Goal: Transaction & Acquisition: Obtain resource

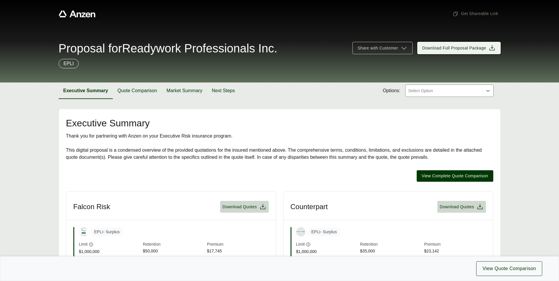
click at [459, 47] on span "Download Full Proposal Package" at bounding box center [454, 48] width 64 height 6
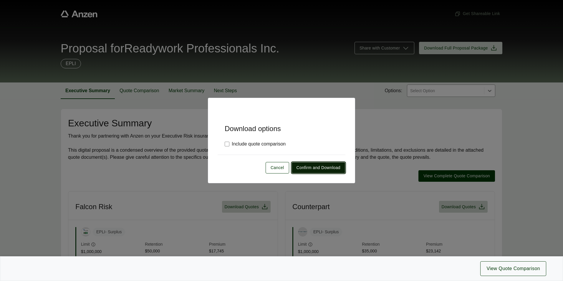
click at [305, 169] on span "Confirm and Download" at bounding box center [319, 168] width 44 height 6
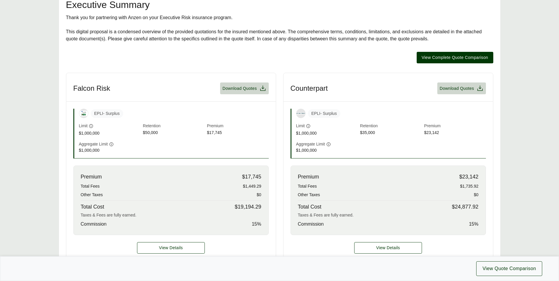
scroll to position [118, 0]
click at [245, 88] on span "Download Quotes" at bounding box center [239, 89] width 34 height 6
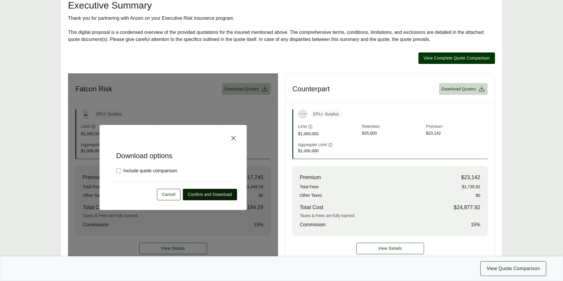
click at [213, 197] on span "Confirm and Download" at bounding box center [210, 194] width 44 height 6
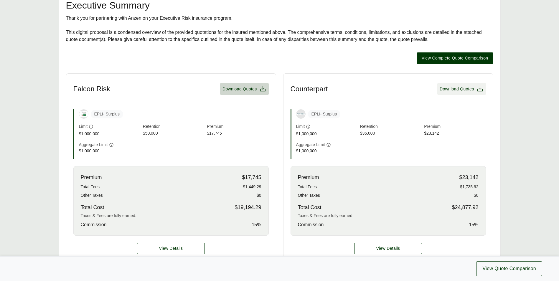
click at [457, 89] on span "Download Quotes" at bounding box center [456, 89] width 34 height 6
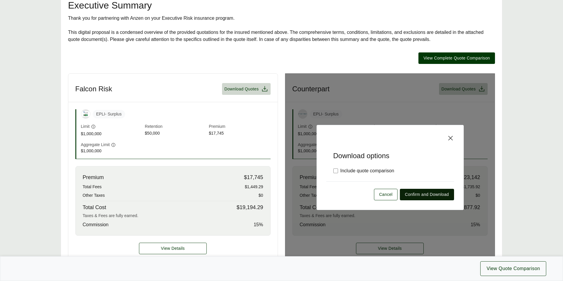
click at [411, 193] on span "Confirm and Download" at bounding box center [427, 194] width 44 height 6
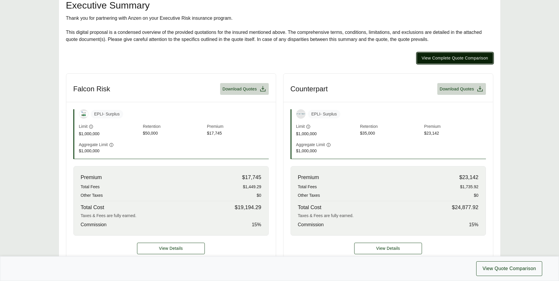
click at [451, 58] on span "View Complete Quote Comparison" at bounding box center [454, 58] width 67 height 6
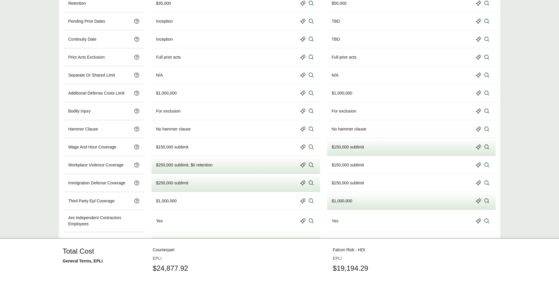
scroll to position [380, 0]
